Goal: Task Accomplishment & Management: Manage account settings

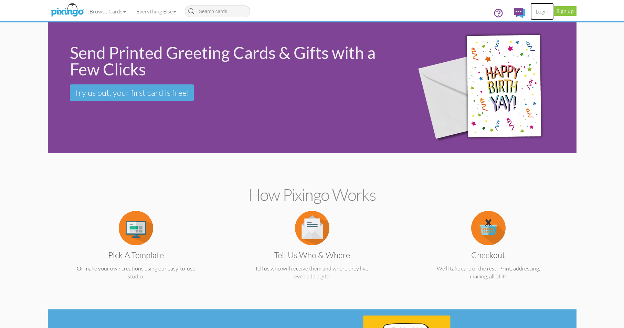
click at [547, 11] on link "Login" at bounding box center [541, 11] width 23 height 17
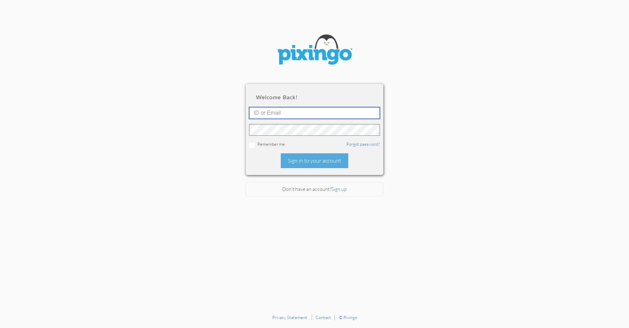
type input "[EMAIL_ADDRESS][DOMAIN_NAME]"
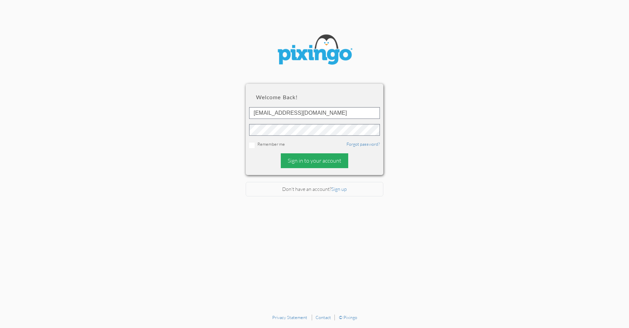
click at [304, 160] on div "Sign in to your account" at bounding box center [314, 160] width 67 height 15
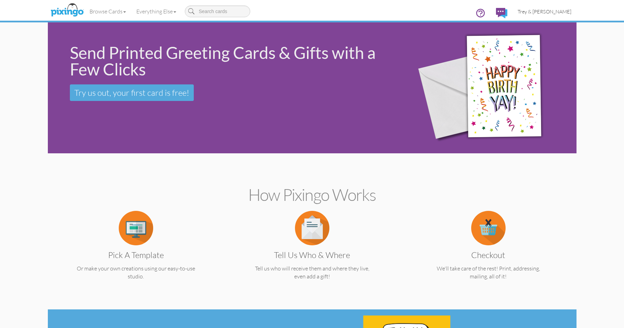
click at [555, 12] on span "Trey & [PERSON_NAME]" at bounding box center [545, 12] width 54 height 6
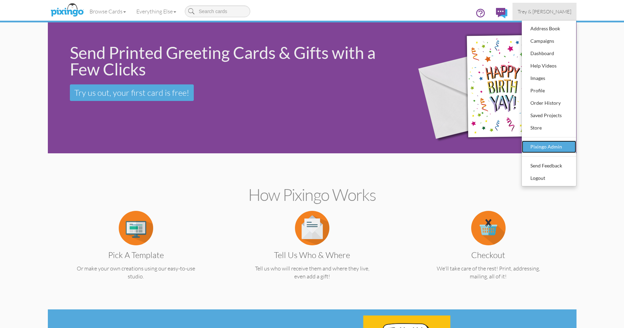
click at [541, 145] on div "Pixingo Admin" at bounding box center [549, 146] width 41 height 10
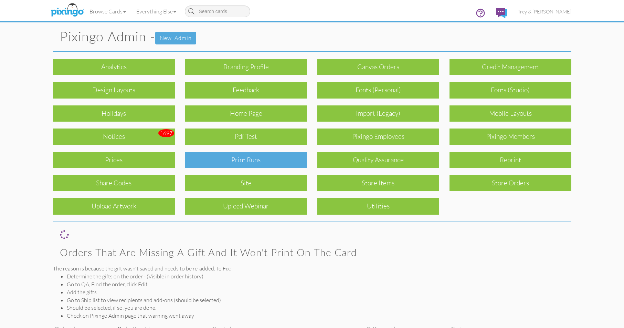
click at [244, 162] on div "Print Runs" at bounding box center [246, 160] width 122 height 16
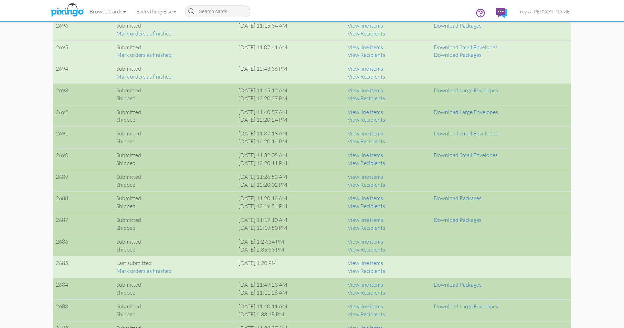
scroll to position [619, 0]
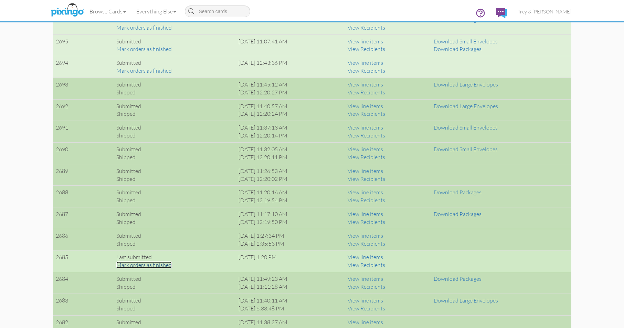
click at [158, 265] on link "Mark orders as finished" at bounding box center [143, 264] width 55 height 7
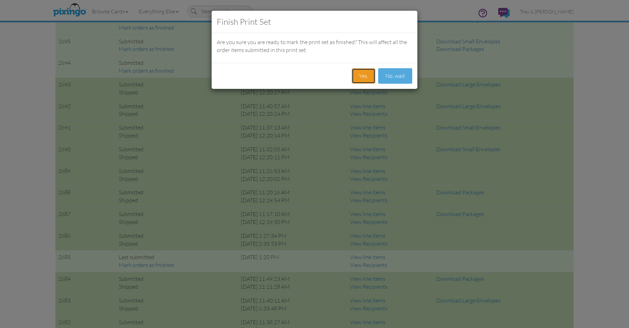
click at [358, 76] on button "Yes." at bounding box center [364, 75] width 24 height 15
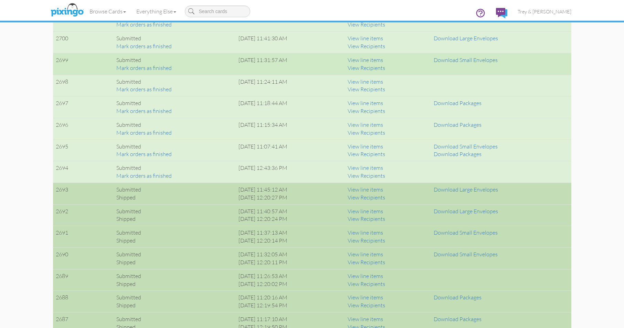
scroll to position [516, 0]
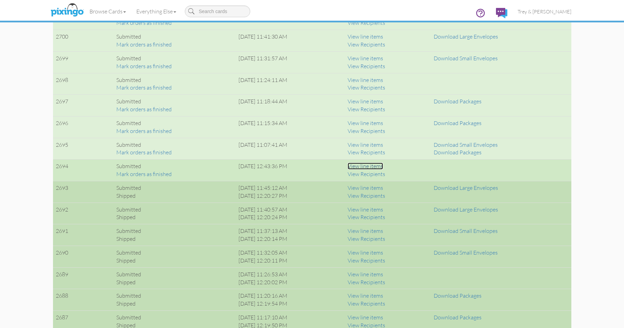
click at [383, 166] on link "View line items" at bounding box center [365, 165] width 35 height 7
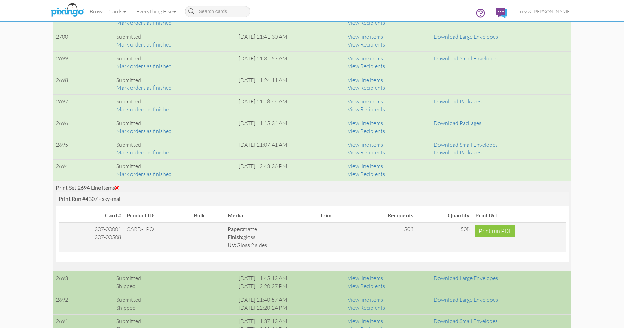
click at [119, 186] on span at bounding box center [117, 188] width 4 height 6
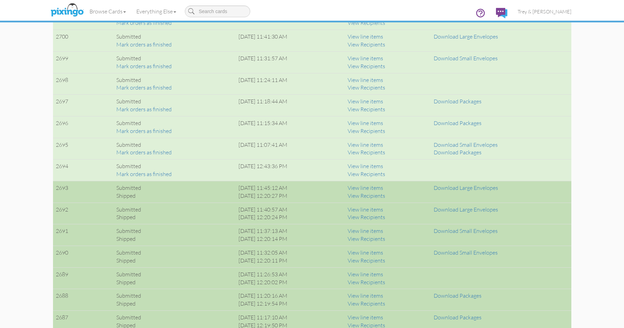
click at [383, 272] on link "View line items" at bounding box center [365, 273] width 35 height 7
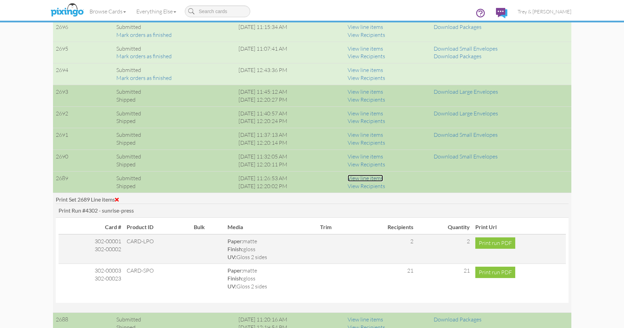
scroll to position [619, 0]
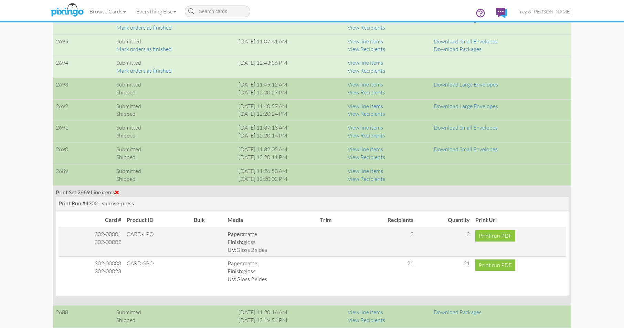
click at [119, 191] on span at bounding box center [117, 192] width 4 height 6
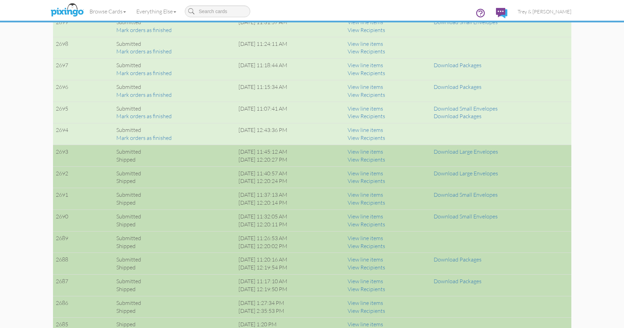
scroll to position [551, 0]
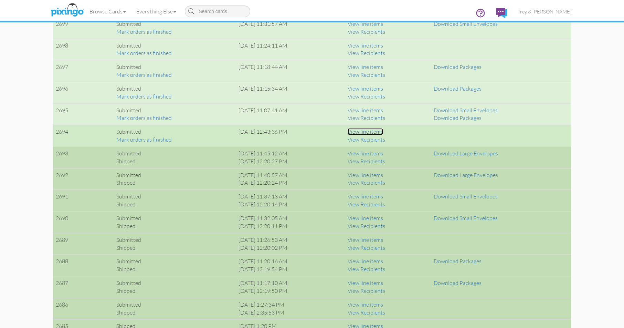
click at [371, 132] on link "View line items" at bounding box center [365, 131] width 35 height 7
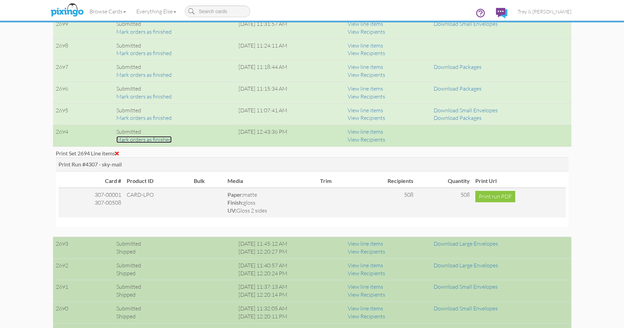
click at [144, 140] on link "Mark orders as finished" at bounding box center [143, 139] width 55 height 7
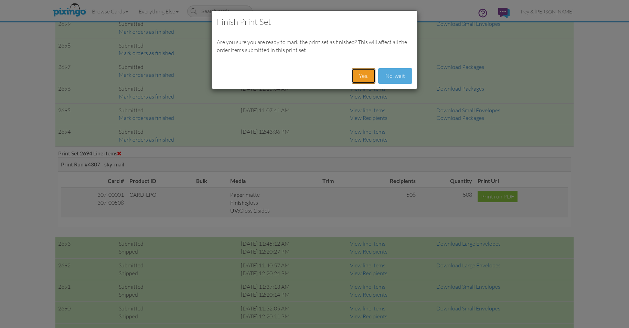
drag, startPoint x: 363, startPoint y: 78, endPoint x: 358, endPoint y: 81, distance: 6.0
click at [363, 80] on button "Yes." at bounding box center [364, 75] width 24 height 15
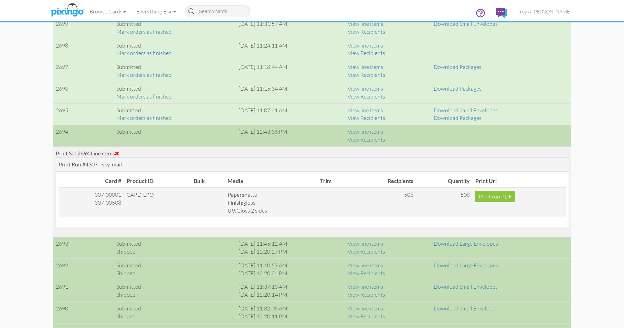
click at [118, 153] on span at bounding box center [117, 153] width 4 height 6
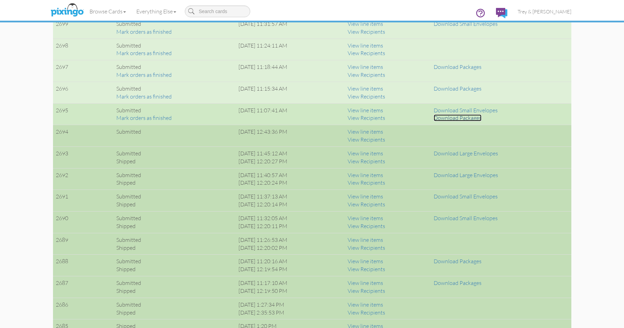
click at [462, 119] on link "Download Packages" at bounding box center [458, 117] width 48 height 7
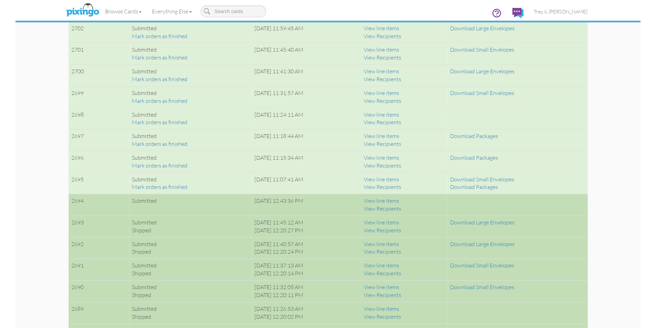
scroll to position [447, 0]
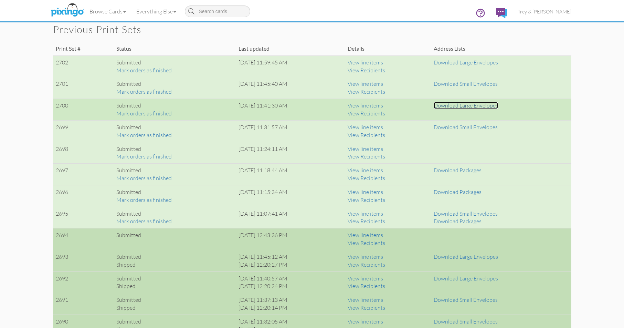
click at [470, 105] on link "Download Large Envelopes" at bounding box center [466, 105] width 64 height 7
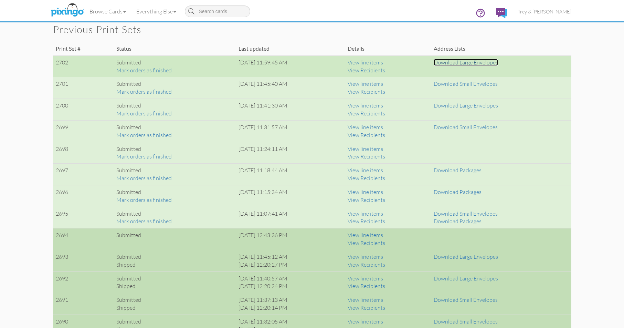
click at [498, 62] on link "Download Large Envelopes" at bounding box center [466, 62] width 64 height 7
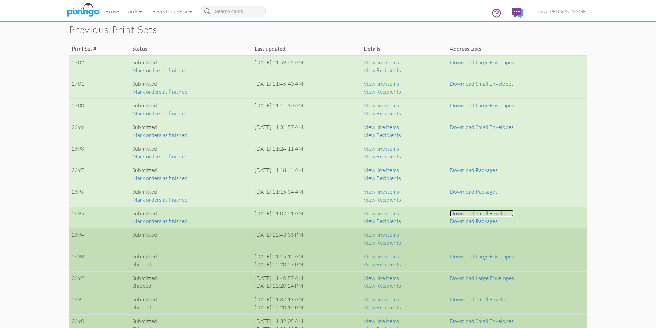
click at [475, 214] on link "Download Small Envelopes" at bounding box center [481, 213] width 64 height 7
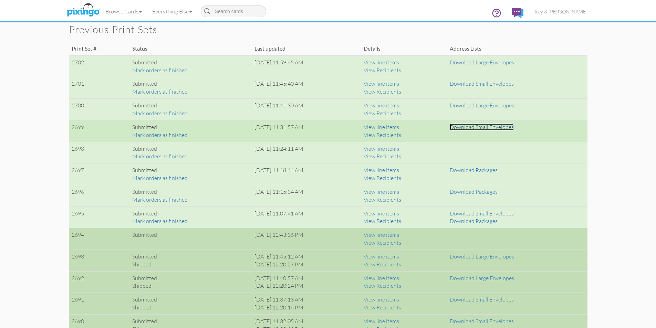
click at [478, 128] on link "Download Small Envelopes" at bounding box center [481, 127] width 64 height 7
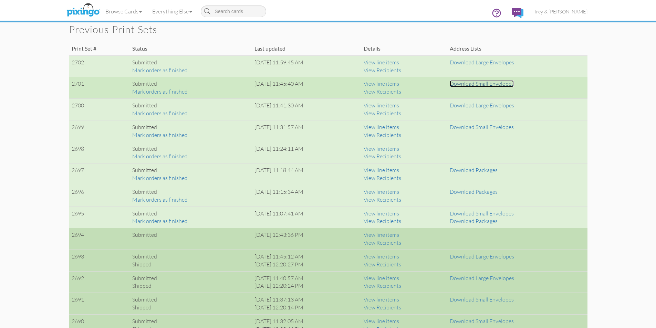
click at [485, 81] on link "Download Small Envelopes" at bounding box center [481, 83] width 64 height 7
